Goal: Task Accomplishment & Management: Manage account settings

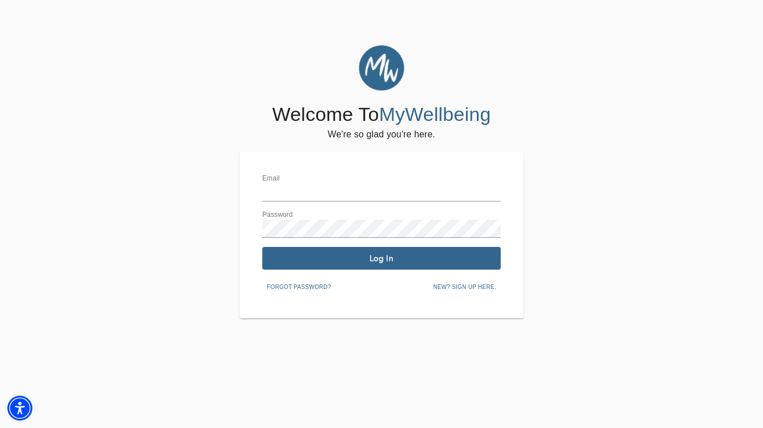
type input "[EMAIL_ADDRESS][DOMAIN_NAME]"
click at [308, 260] on span "Log In" at bounding box center [381, 258] width 229 height 11
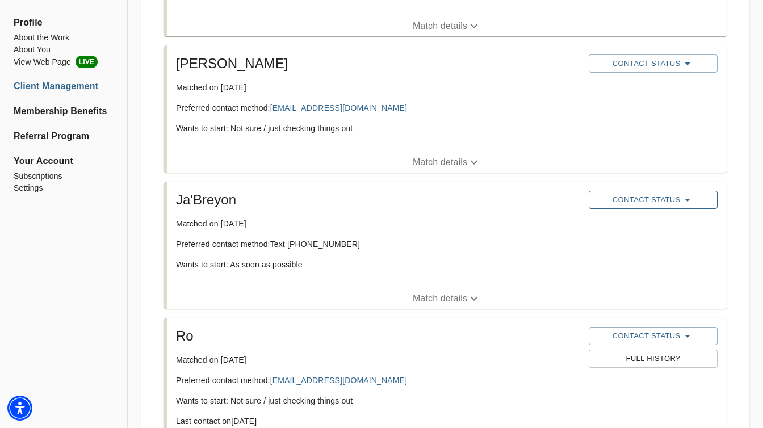
scroll to position [327, 0]
click at [627, 199] on span "Contact Status" at bounding box center [653, 200] width 117 height 14
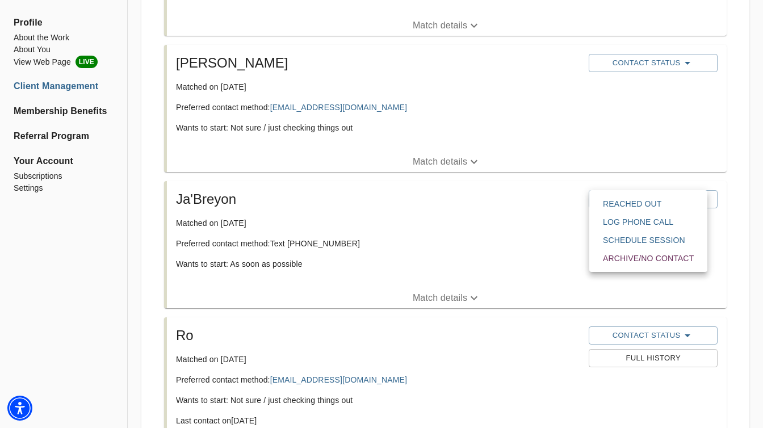
click at [627, 224] on span "Log Phone Call" at bounding box center [648, 221] width 91 height 11
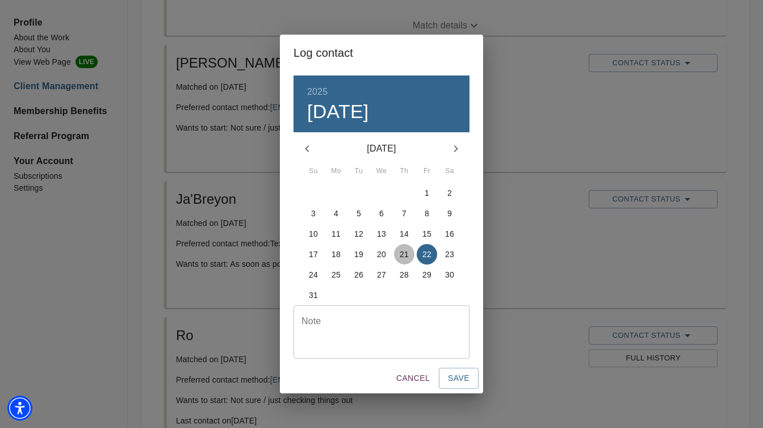
click at [405, 255] on p "21" at bounding box center [404, 254] width 9 height 11
click at [355, 338] on textarea at bounding box center [382, 332] width 160 height 32
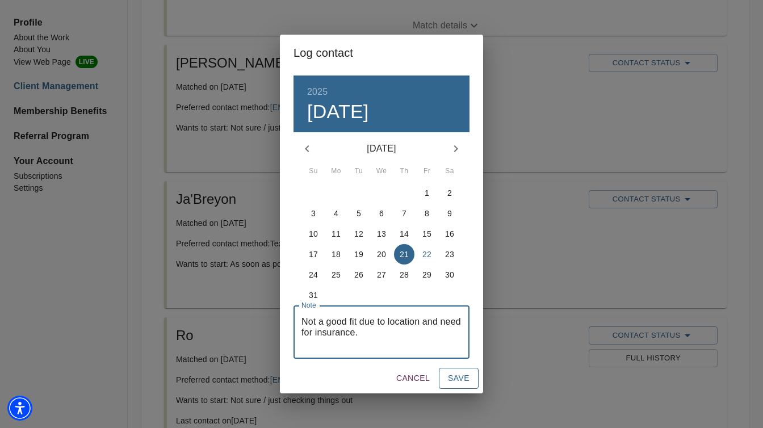
type textarea "Not a good fit due to location and need for insurance."
click at [452, 375] on span "Save" at bounding box center [459, 378] width 22 height 14
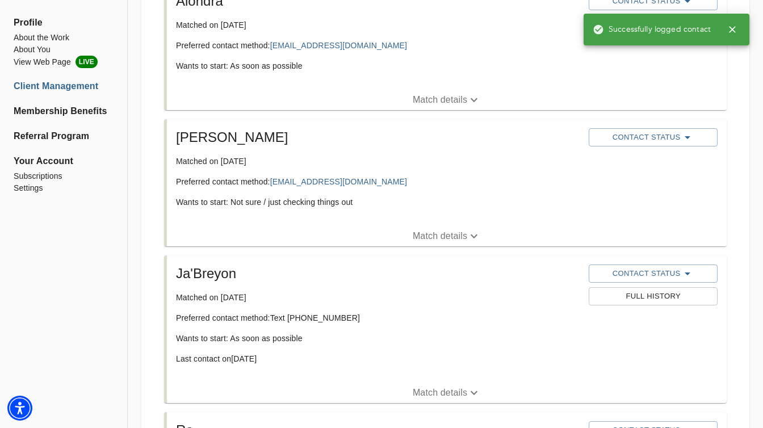
scroll to position [247, 0]
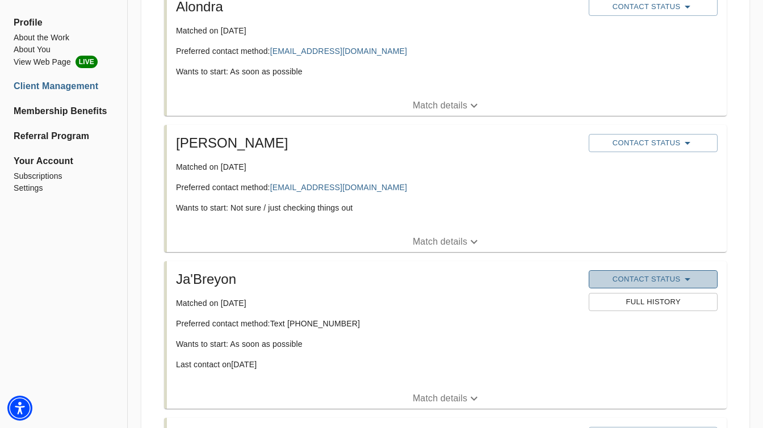
click at [633, 282] on span "Contact Status" at bounding box center [653, 280] width 117 height 14
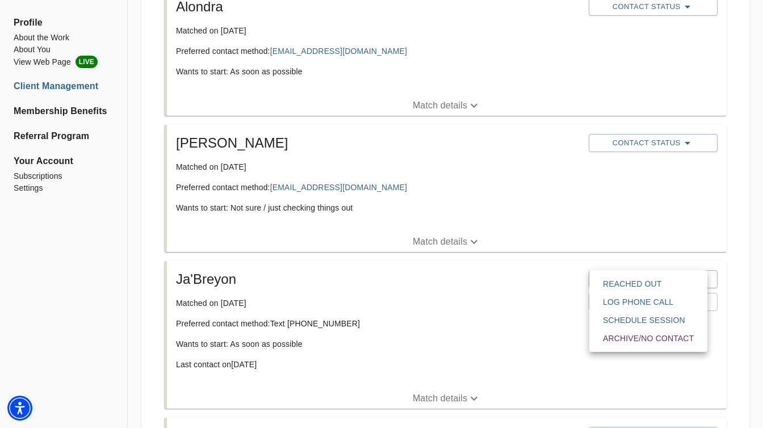
click at [553, 0] on div at bounding box center [381, 0] width 763 height 0
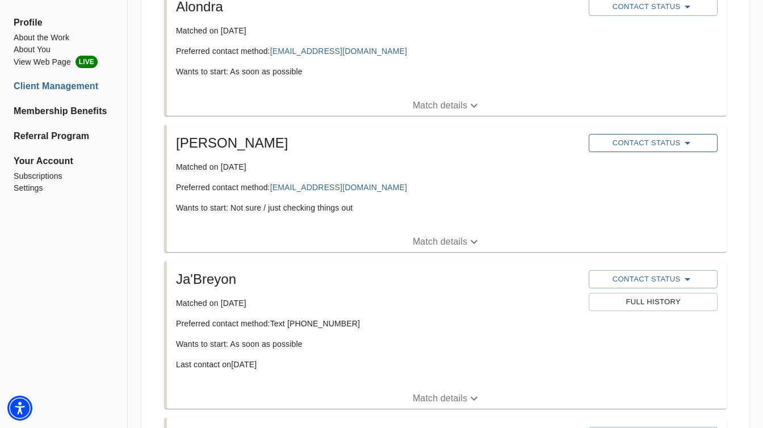
click at [640, 147] on span "Contact Status" at bounding box center [653, 143] width 117 height 14
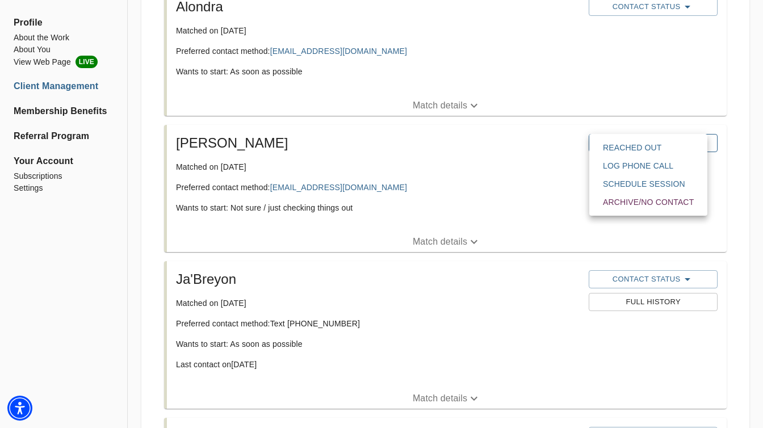
click at [640, 147] on span "Reached Out" at bounding box center [648, 147] width 91 height 11
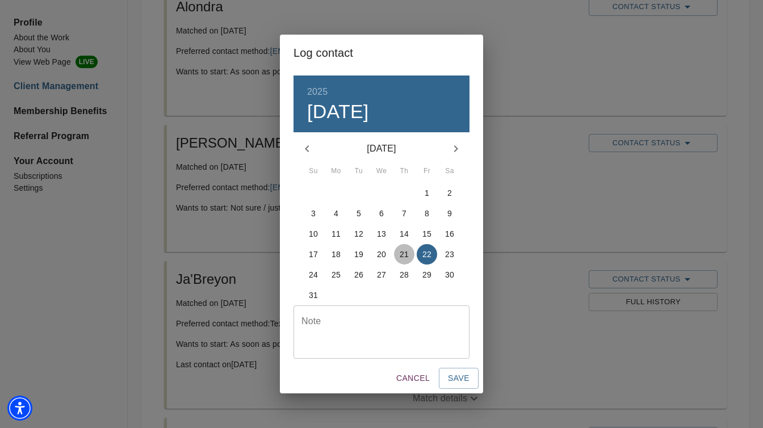
click at [403, 255] on p "21" at bounding box center [404, 254] width 9 height 11
click at [457, 378] on span "Save" at bounding box center [459, 378] width 22 height 14
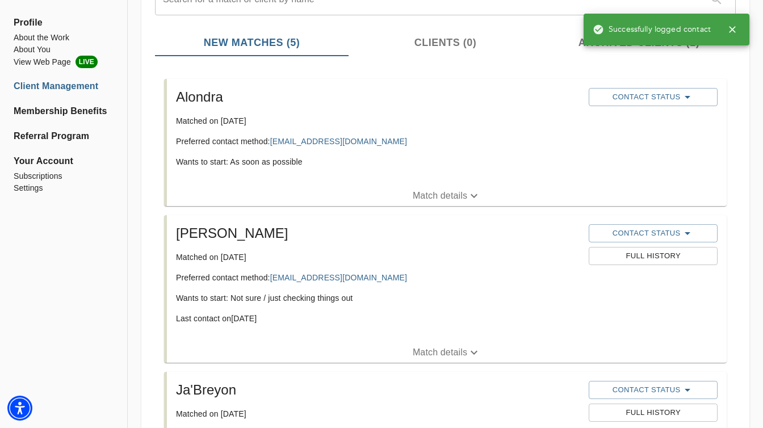
scroll to position [152, 0]
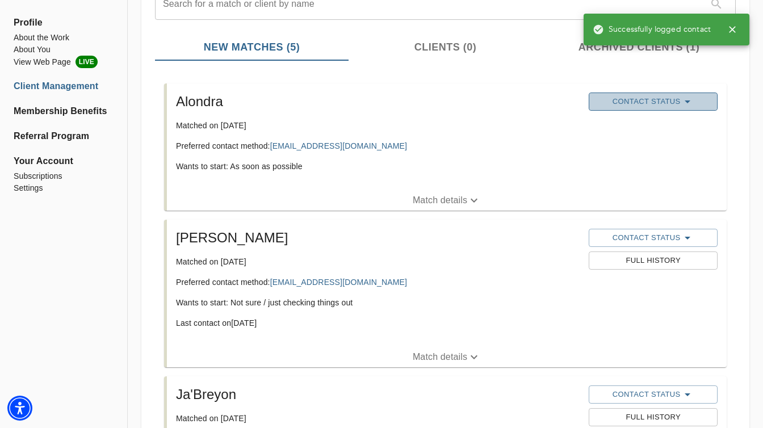
click at [625, 98] on span "Contact Status" at bounding box center [653, 102] width 117 height 14
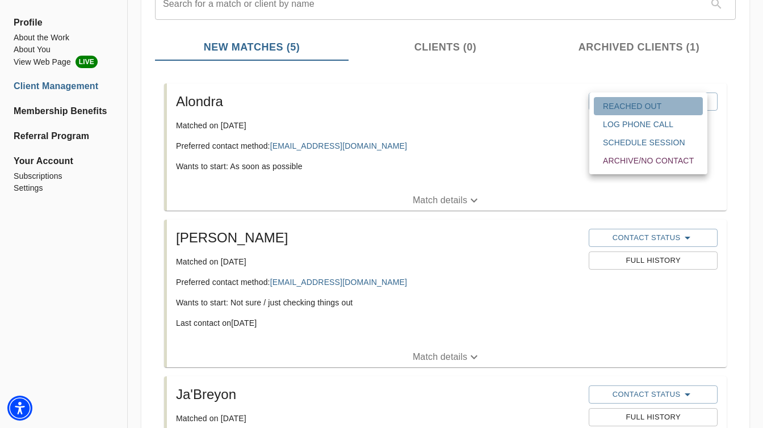
click at [623, 106] on span "Reached Out" at bounding box center [648, 106] width 91 height 11
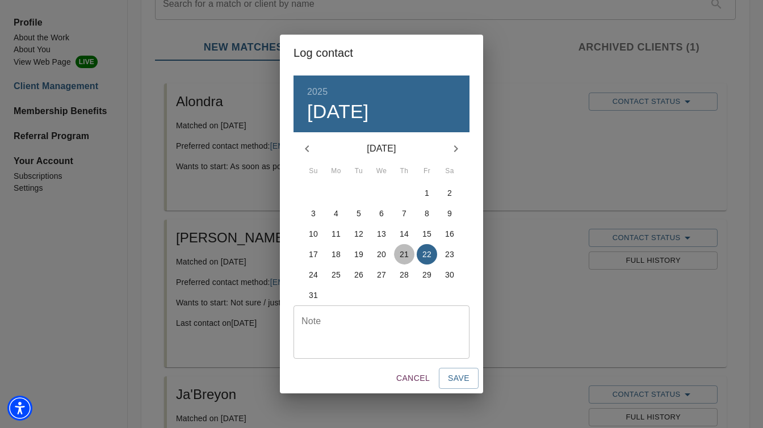
click at [405, 252] on p "21" at bounding box center [404, 254] width 9 height 11
click at [454, 378] on span "Save" at bounding box center [459, 378] width 22 height 14
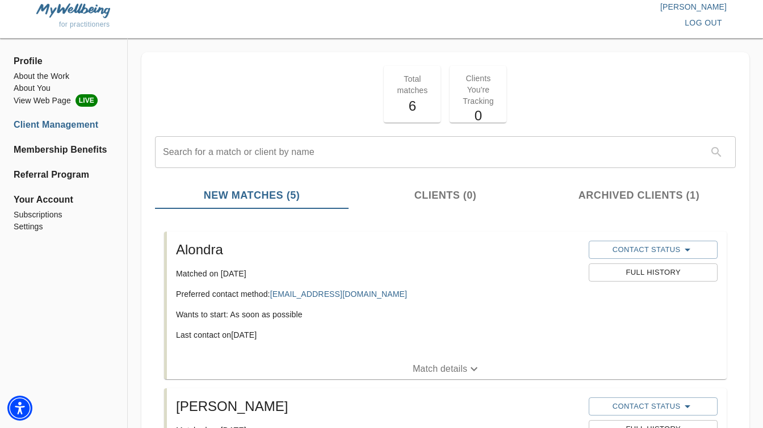
scroll to position [0, 0]
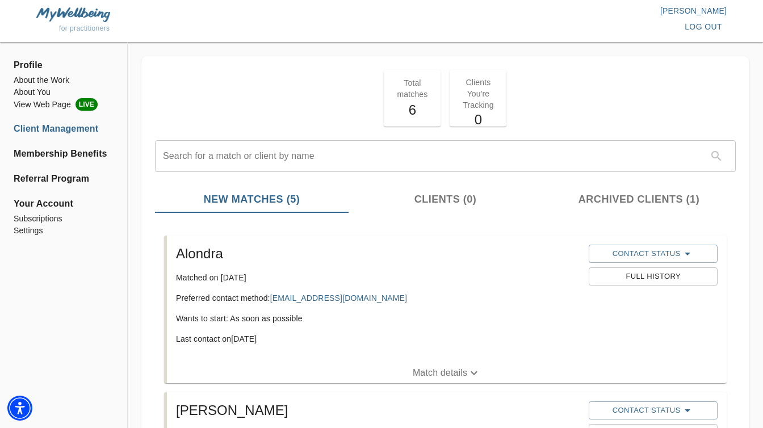
click at [53, 129] on li "Client Management" at bounding box center [64, 129] width 100 height 14
click at [48, 107] on li "View Web Page LIVE" at bounding box center [64, 104] width 100 height 12
click at [44, 154] on li "Membership Benefits" at bounding box center [64, 154] width 100 height 14
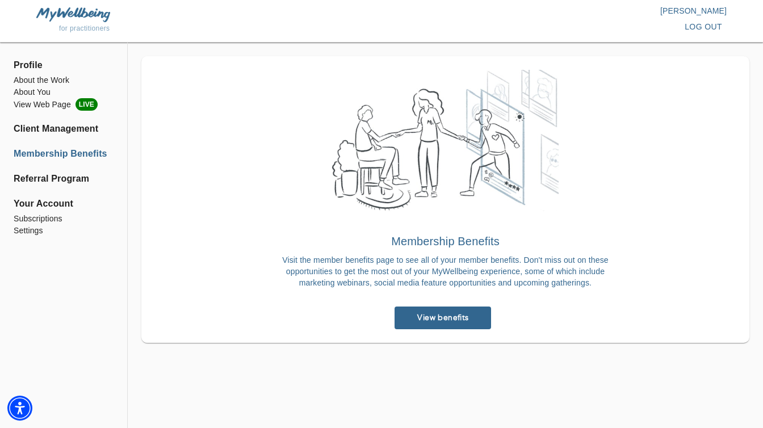
click at [425, 328] on link "View benefits" at bounding box center [443, 318] width 97 height 23
